Goal: Complete application form: Complete application form

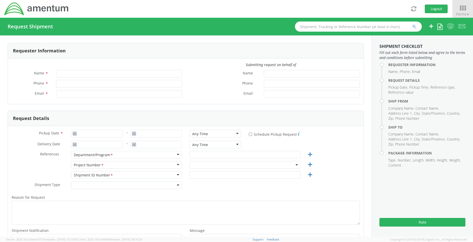
type input "Maria Skourup"
type input "maria.skourup@amentum.com"
select select "OVHD.600510.00000"
click at [464, 12] on span "Forms ▼" at bounding box center [462, 14] width 13 height 5
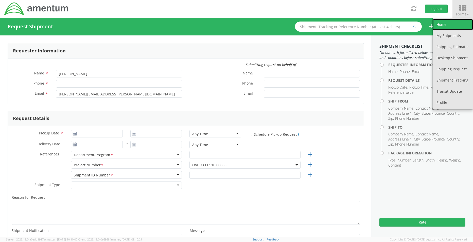
click at [442, 21] on link "Home" at bounding box center [453, 24] width 40 height 11
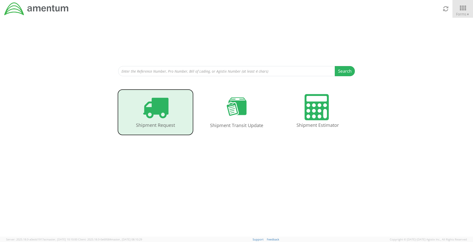
click at [157, 119] on icon at bounding box center [155, 107] width 26 height 26
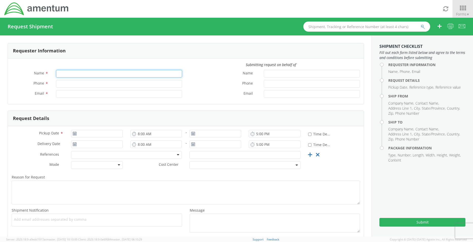
click at [77, 74] on input "Name *" at bounding box center [119, 74] width 126 height 8
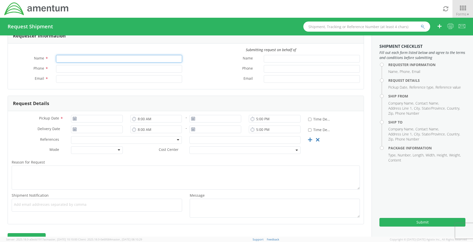
scroll to position [29, 0]
